Goal: Check status: Check status

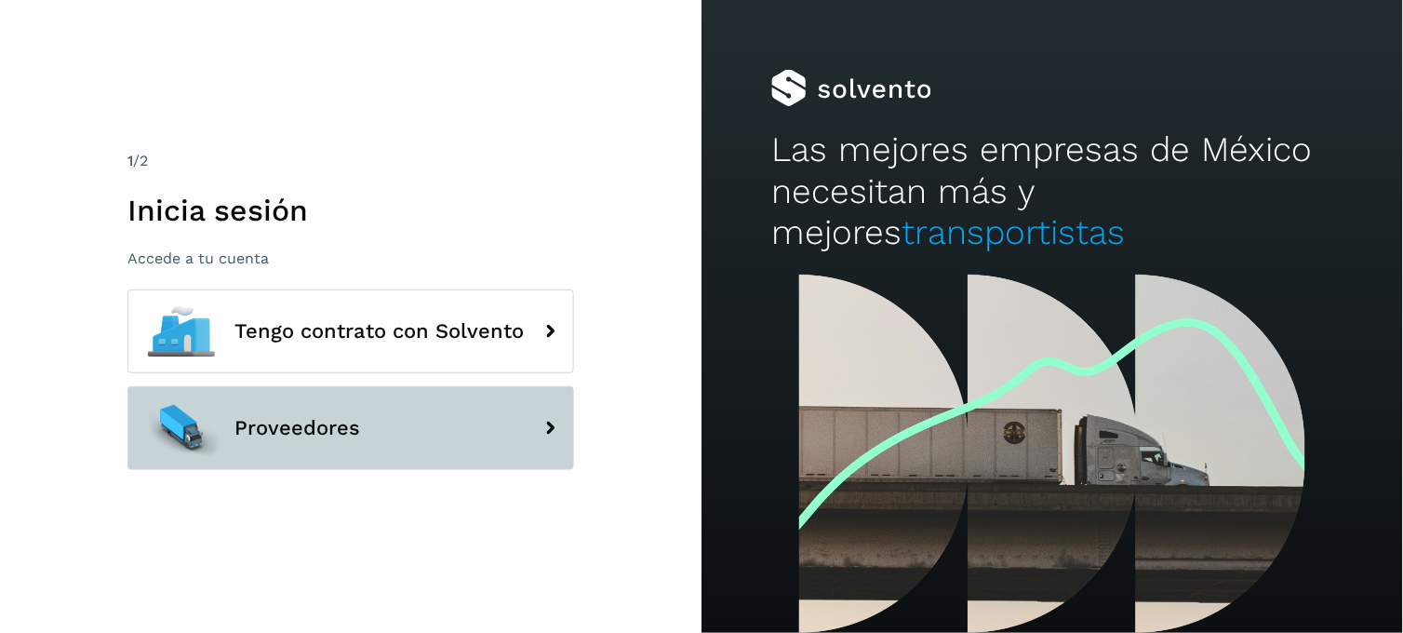
click at [370, 443] on button "Proveedores" at bounding box center [350, 428] width 447 height 84
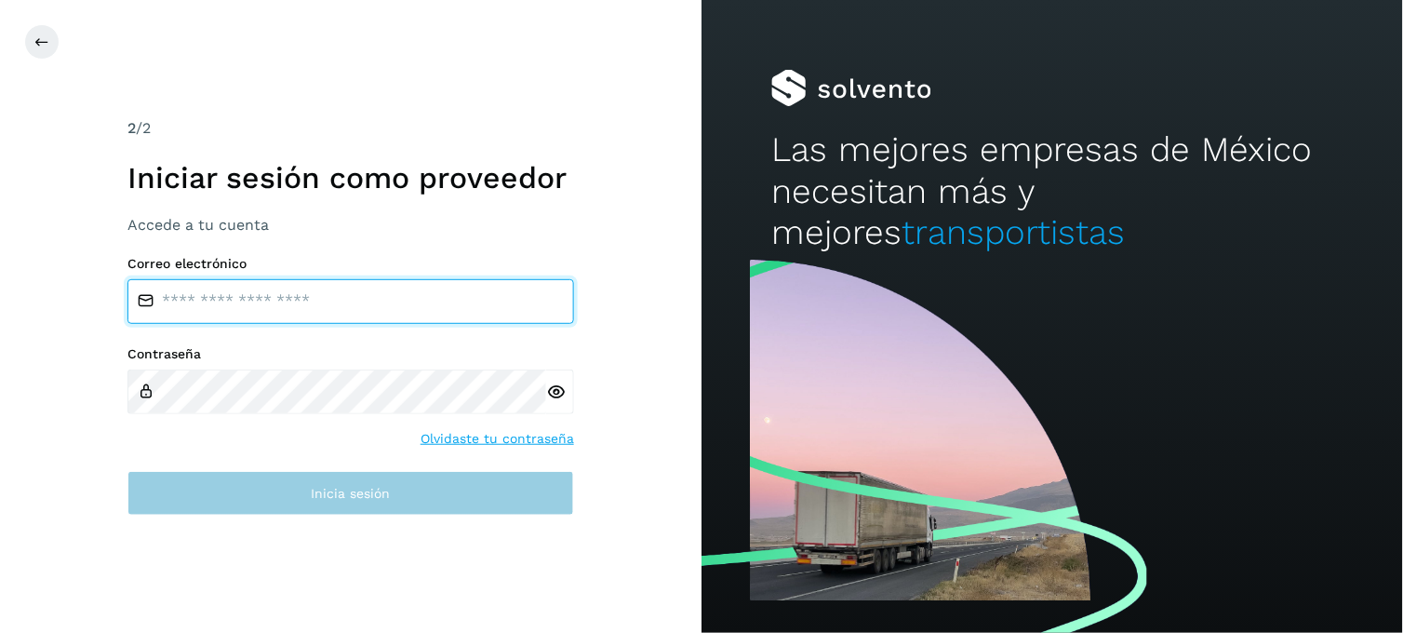
type input "**********"
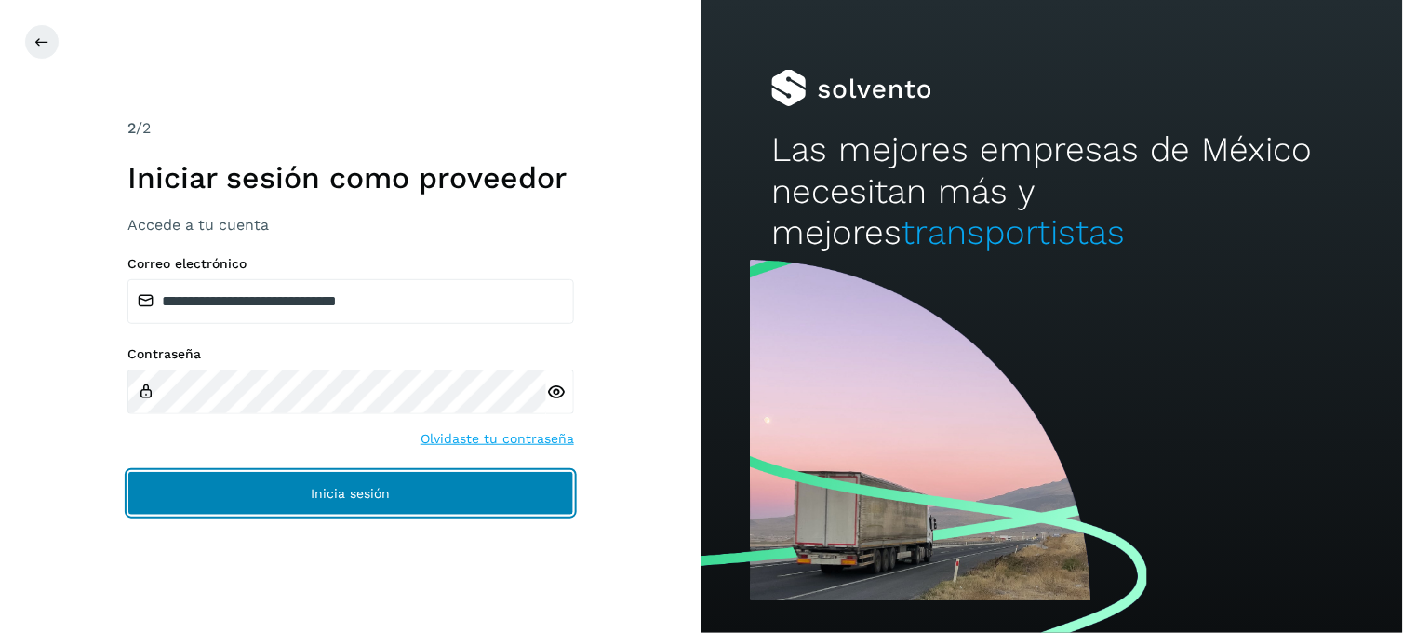
click at [332, 508] on button "Inicia sesión" at bounding box center [350, 493] width 447 height 45
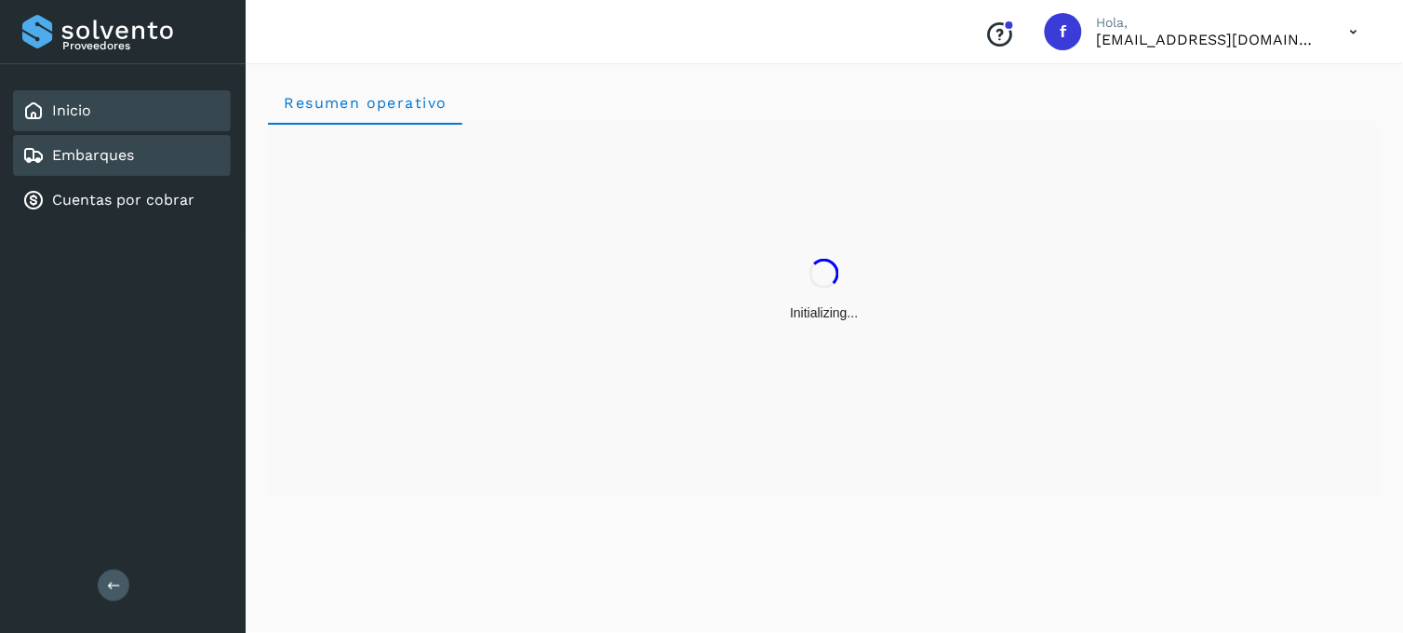
click at [73, 158] on link "Embarques" at bounding box center [93, 155] width 82 height 18
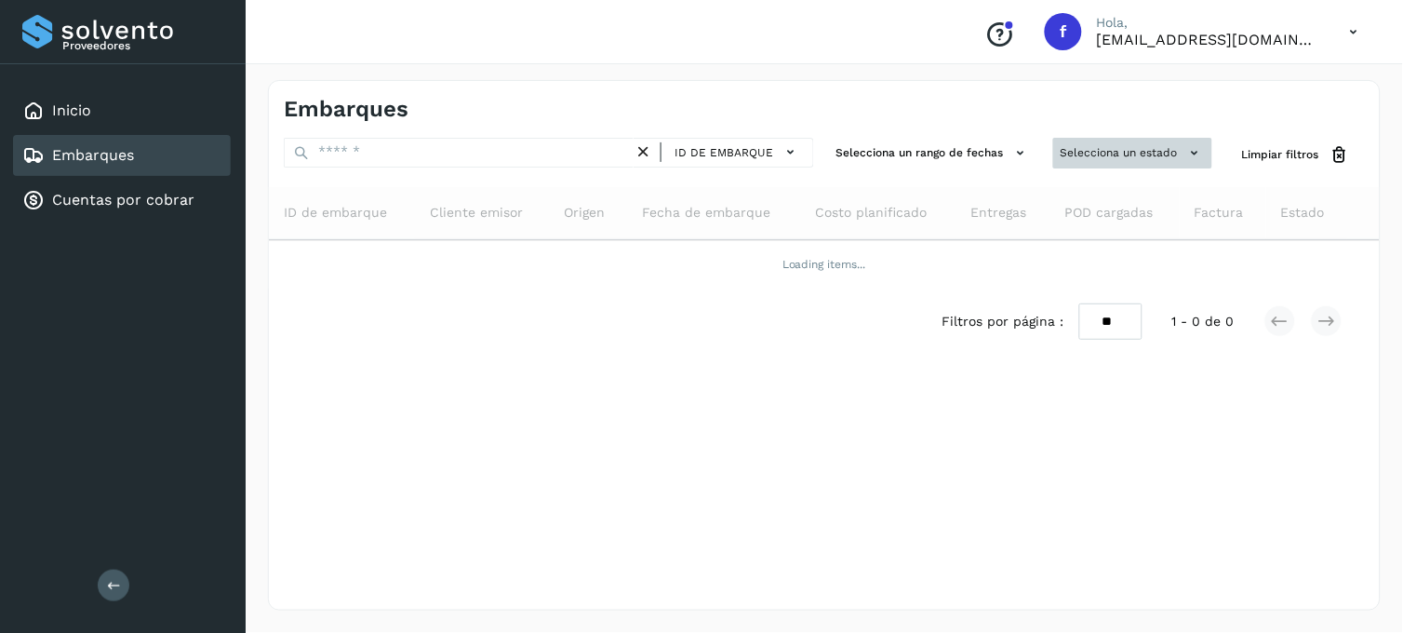
click at [1103, 144] on button "Selecciona un estado" at bounding box center [1132, 153] width 159 height 31
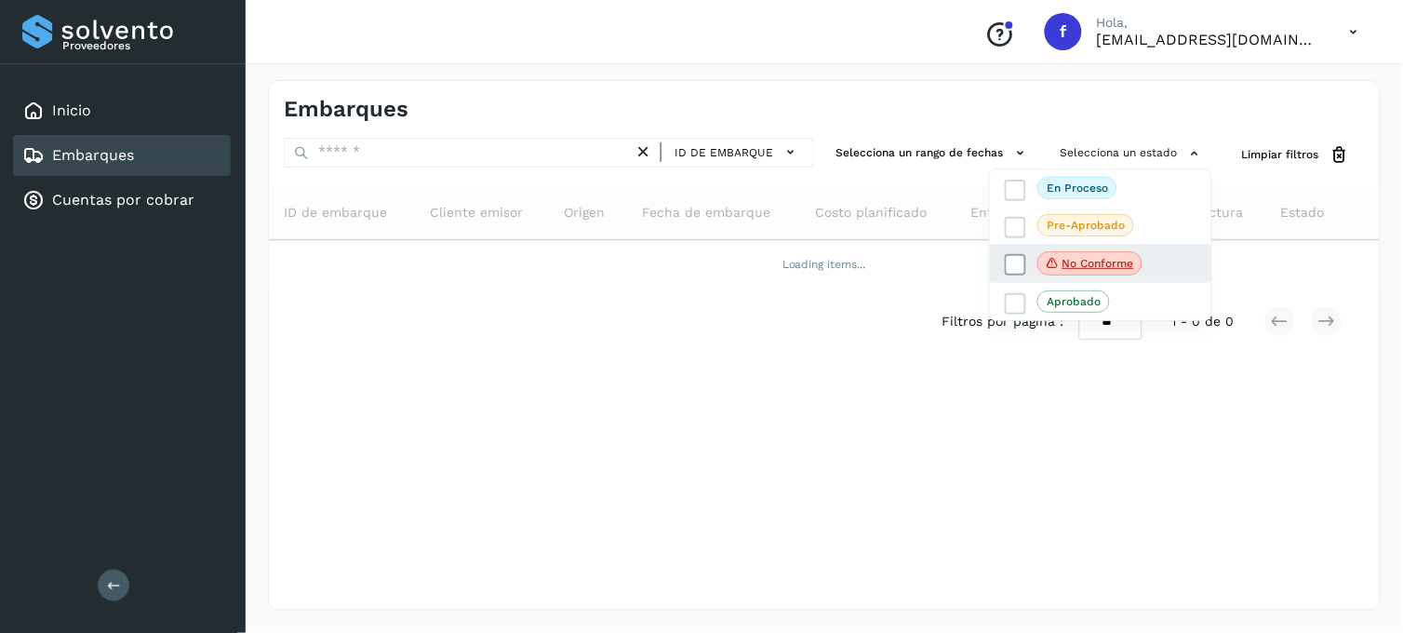
click at [1023, 259] on label "No conforme" at bounding box center [1074, 263] width 138 height 24
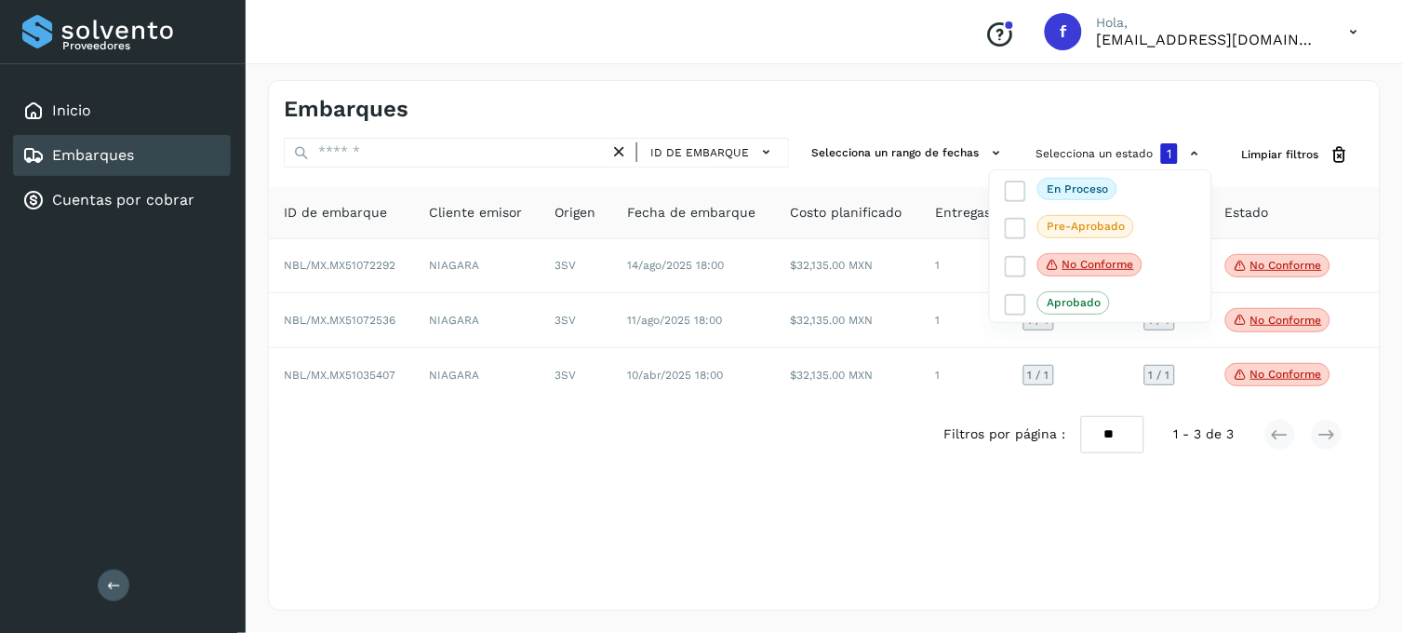
click at [775, 544] on div at bounding box center [701, 316] width 1403 height 633
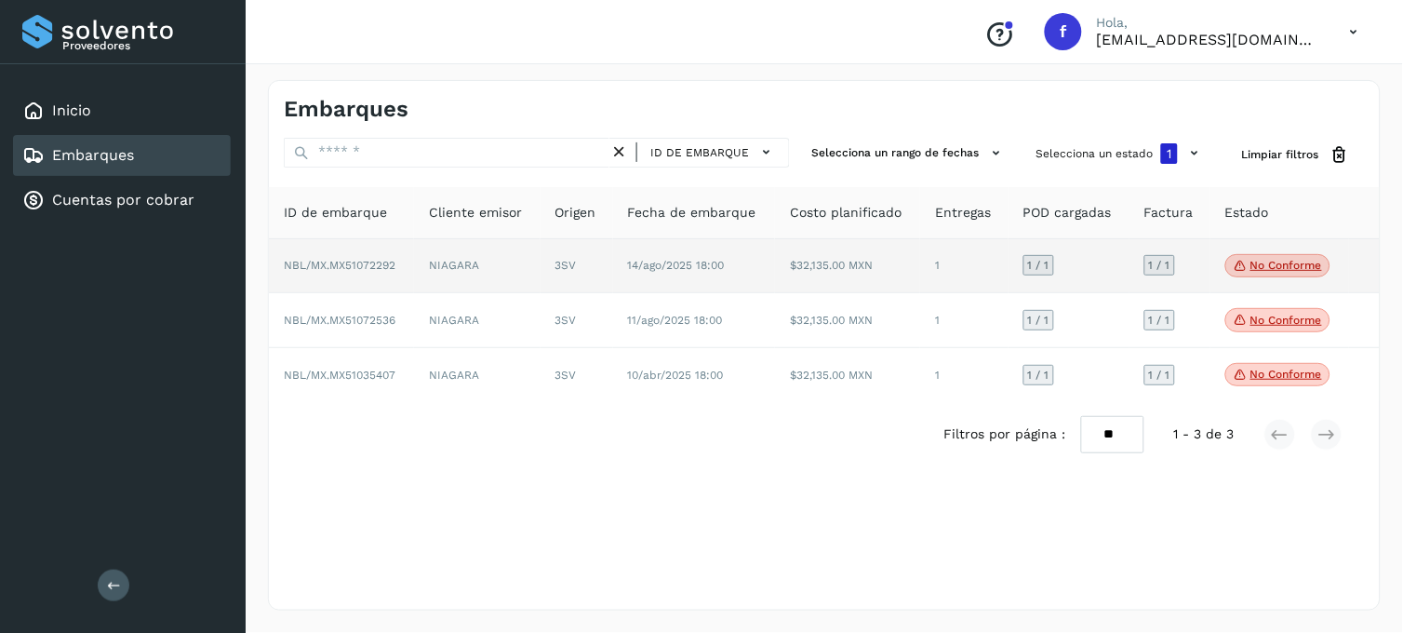
click at [1260, 273] on span "No conforme" at bounding box center [1277, 266] width 105 height 24
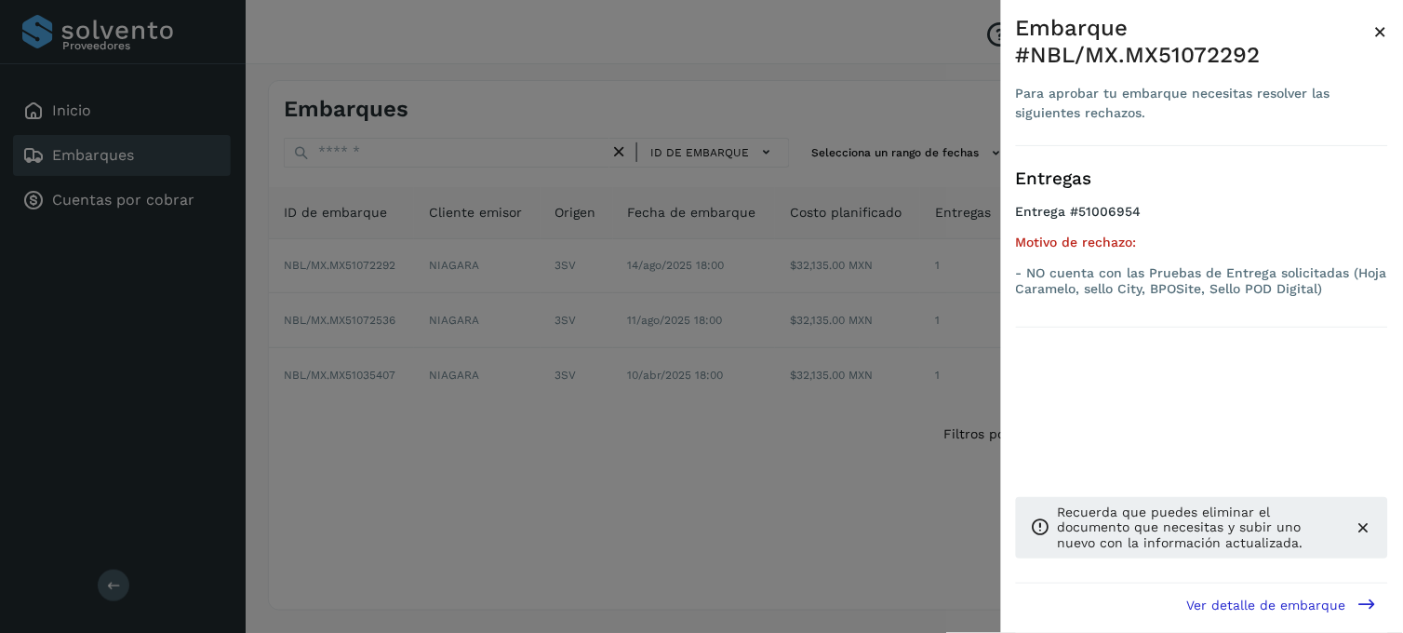
click at [684, 417] on div at bounding box center [701, 316] width 1403 height 633
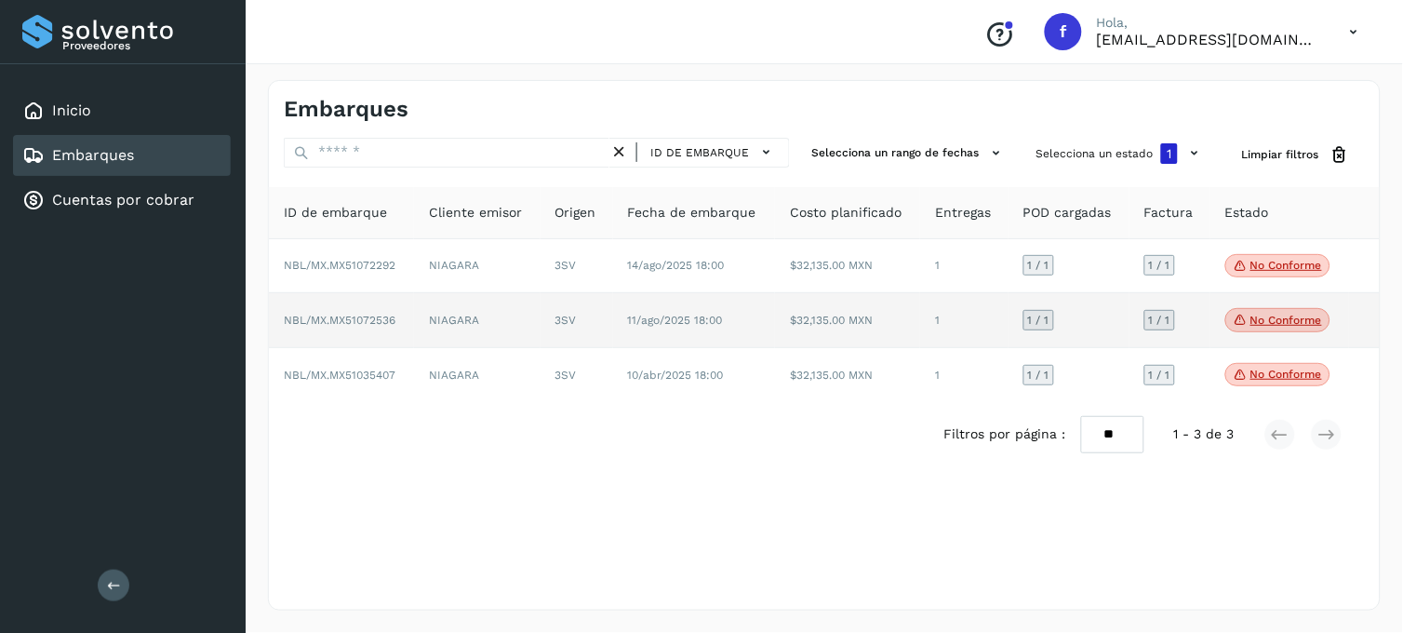
click at [1287, 305] on td "No conforme Verifica el estado de la factura o entregas asociadas a este embarq…" at bounding box center [1279, 320] width 139 height 55
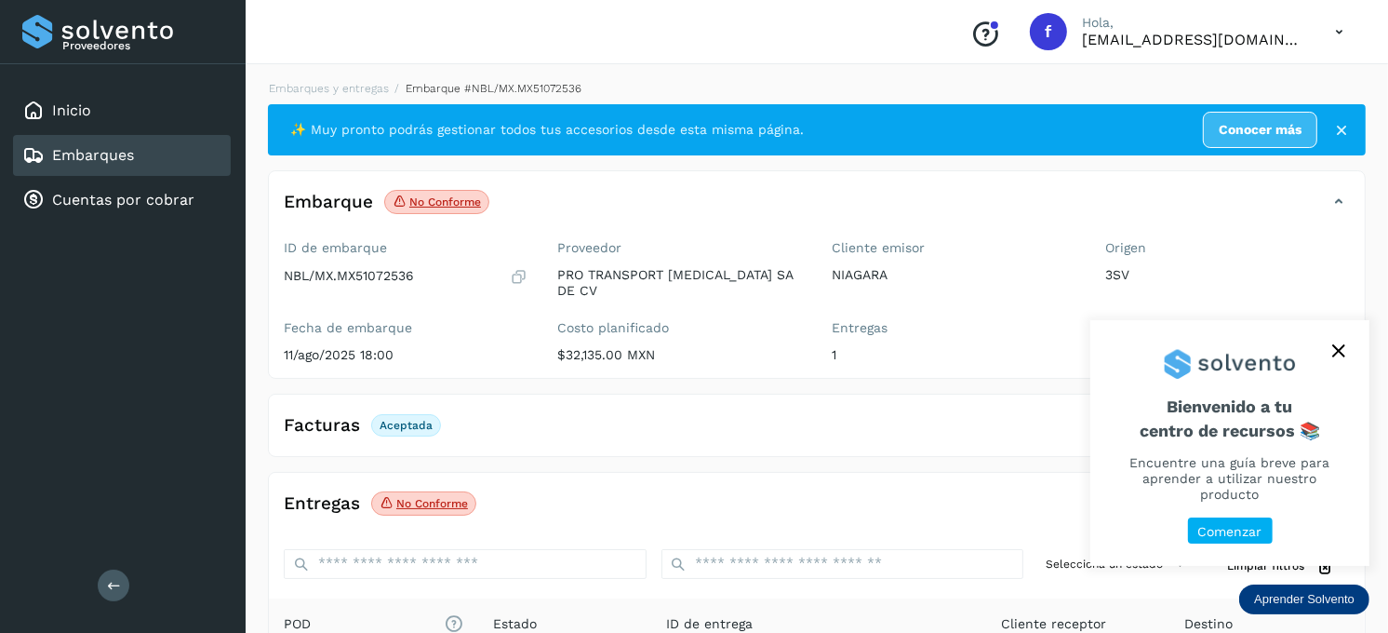
scroll to position [248, 0]
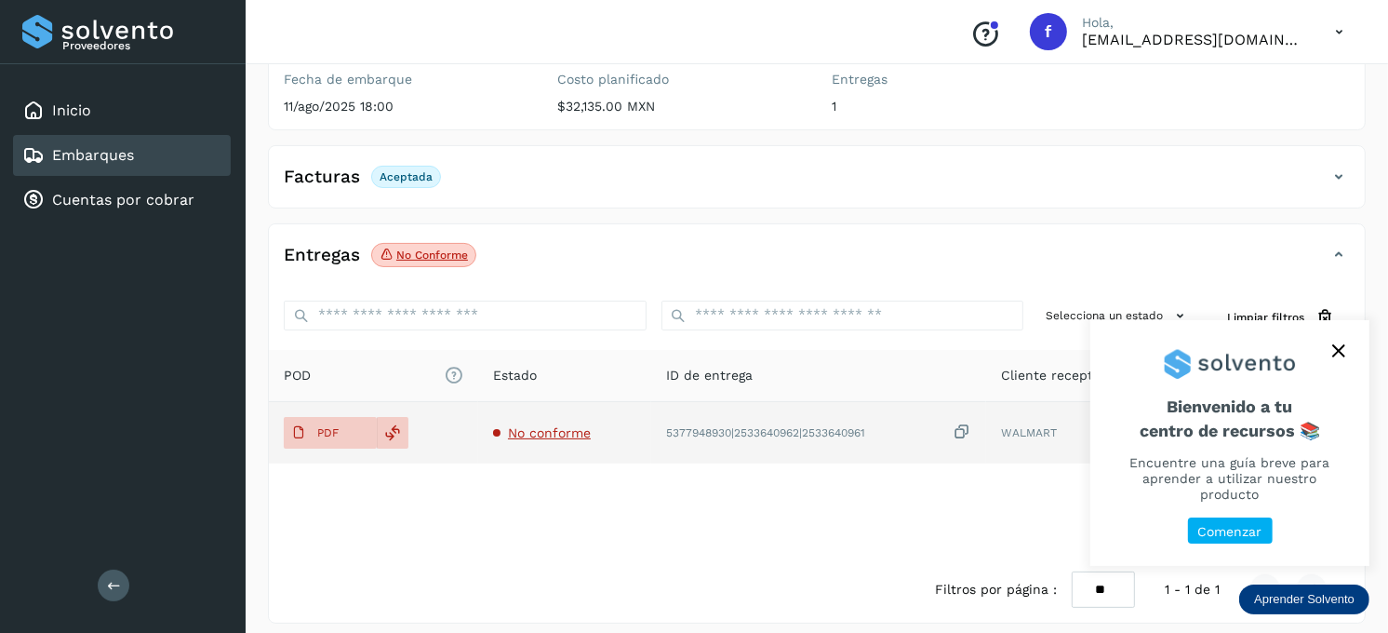
click at [579, 425] on span "No conforme" at bounding box center [549, 432] width 83 height 15
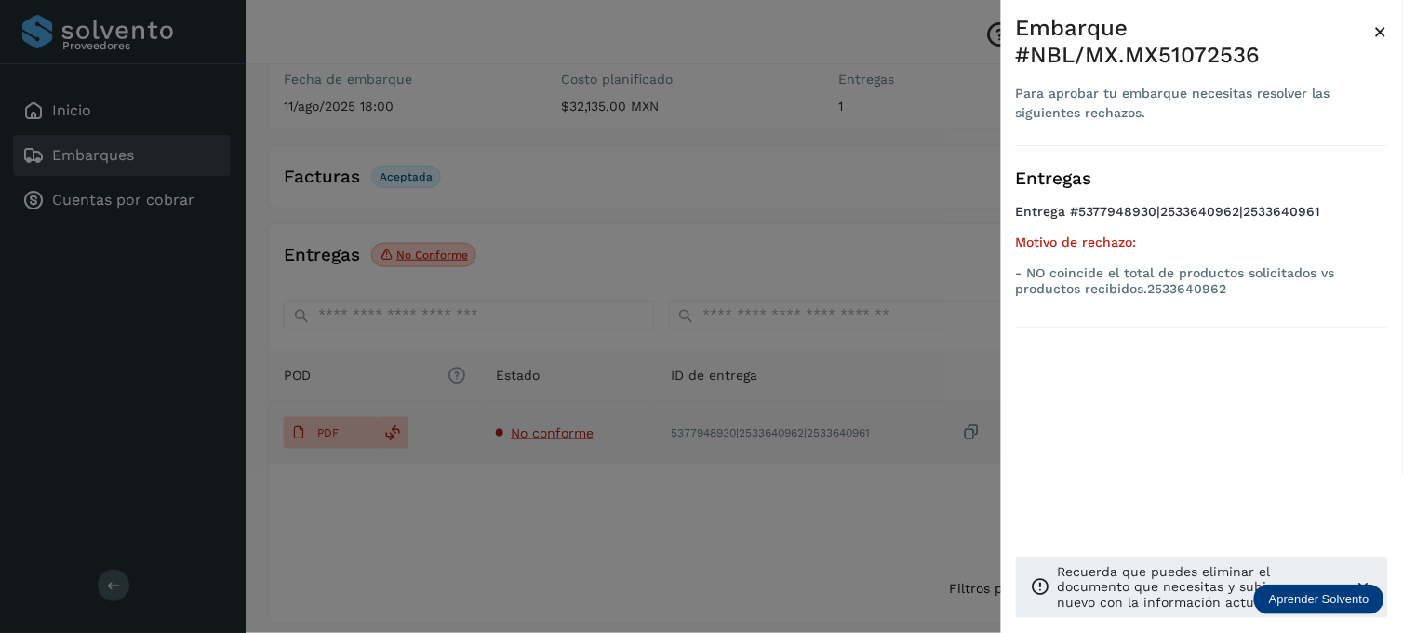
click at [579, 415] on div at bounding box center [701, 316] width 1403 height 633
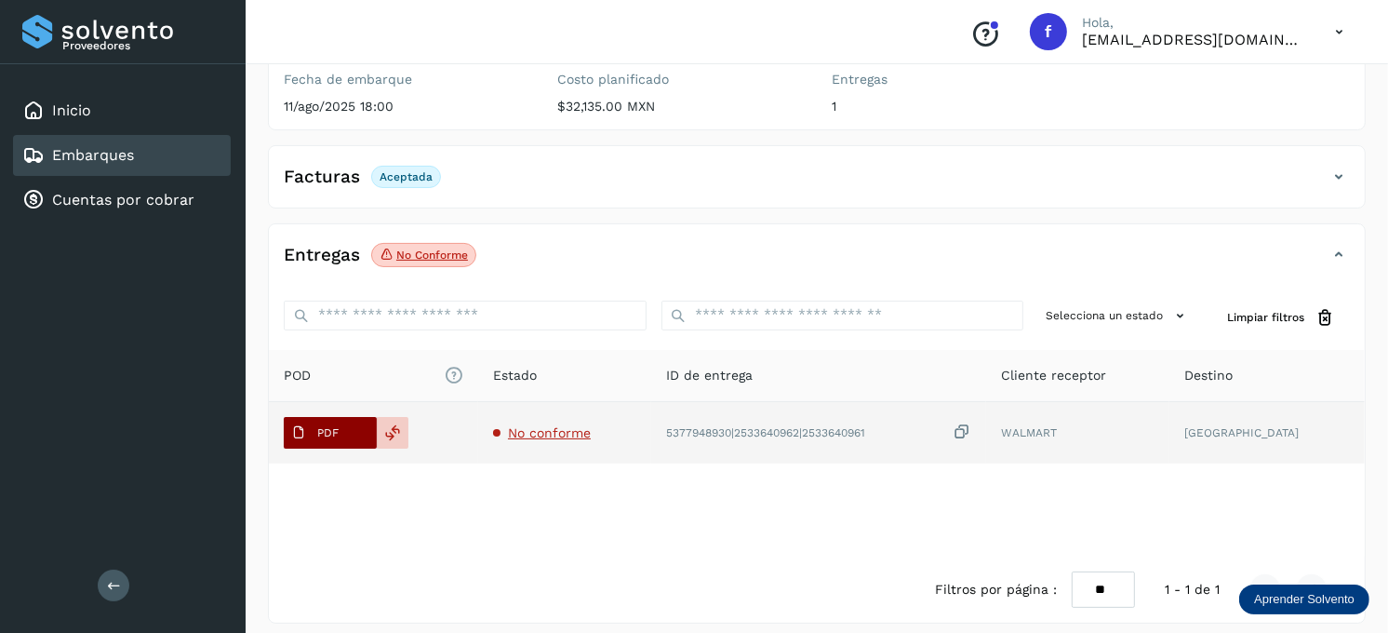
click at [344, 418] on span "PDF" at bounding box center [315, 433] width 62 height 30
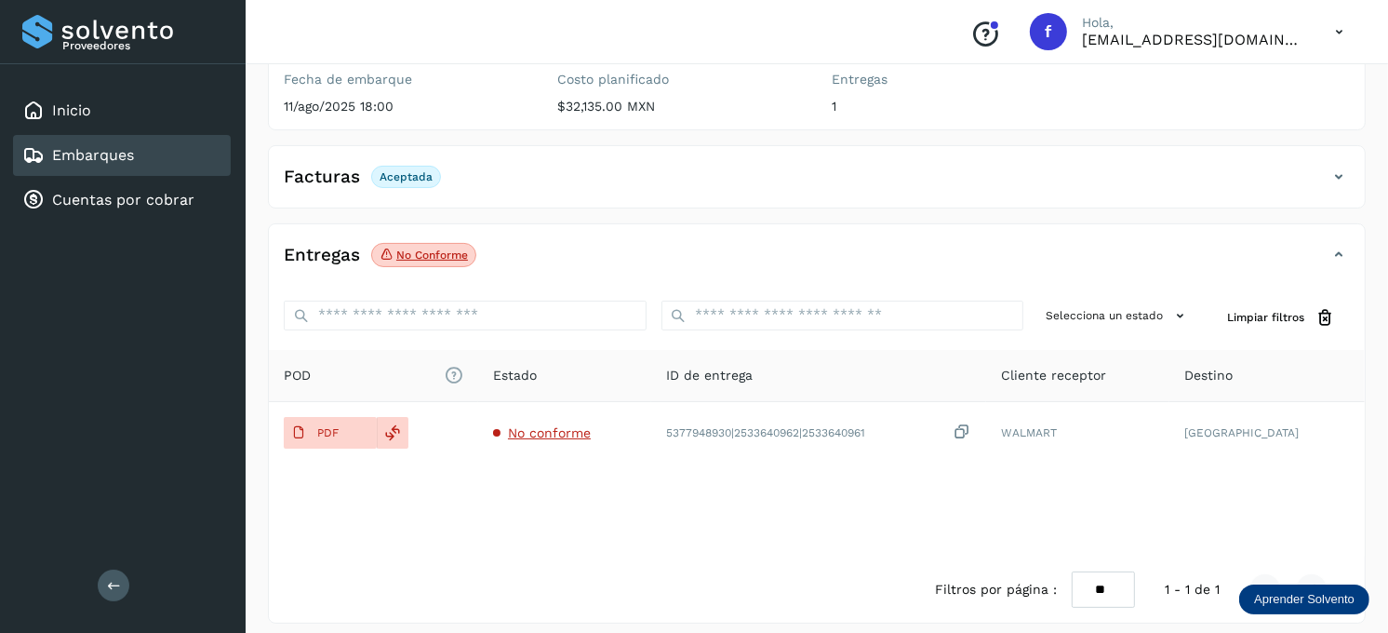
click at [152, 149] on div "Embarques" at bounding box center [122, 155] width 218 height 41
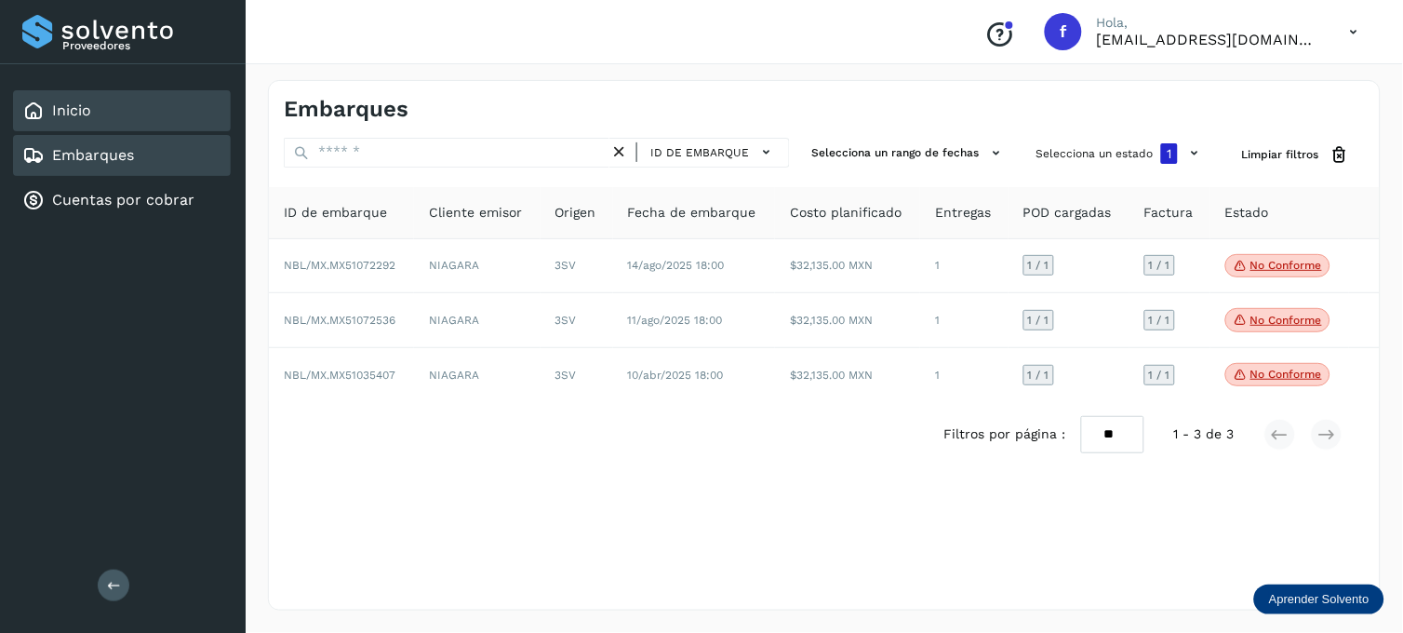
click at [121, 103] on div "Inicio" at bounding box center [122, 110] width 218 height 41
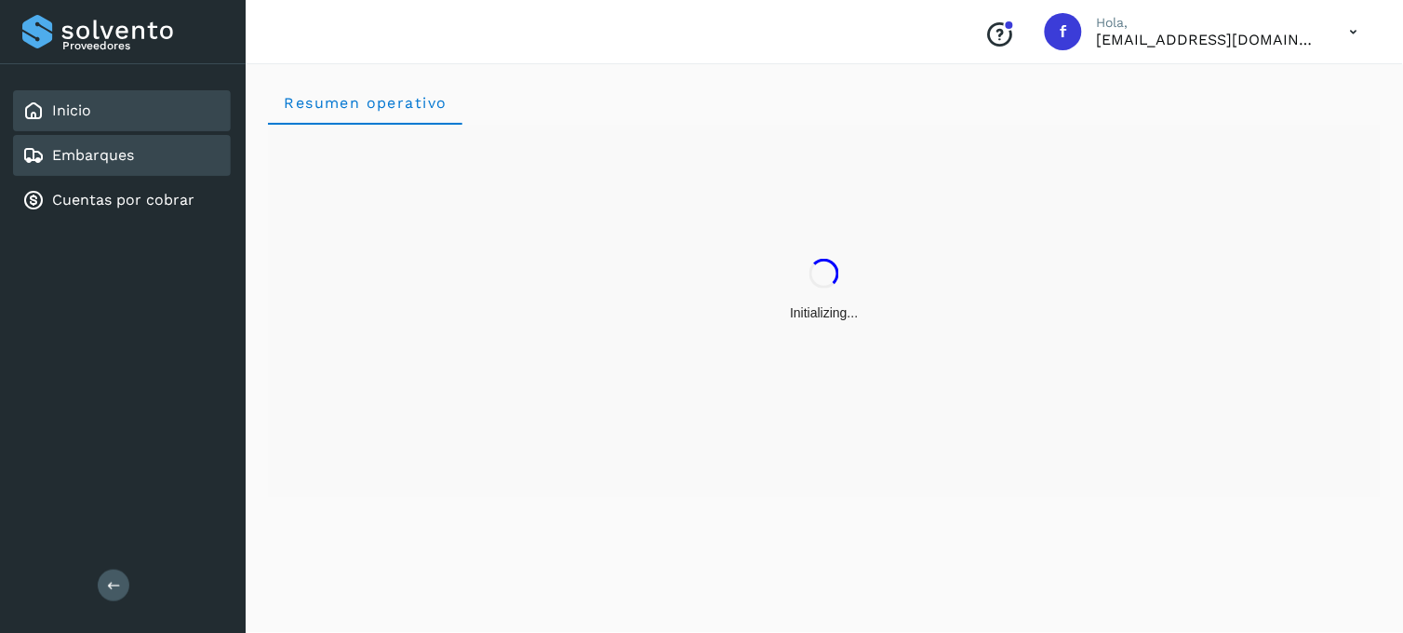
click at [105, 135] on div "Embarques" at bounding box center [122, 155] width 218 height 41
